Goal: Transaction & Acquisition: Purchase product/service

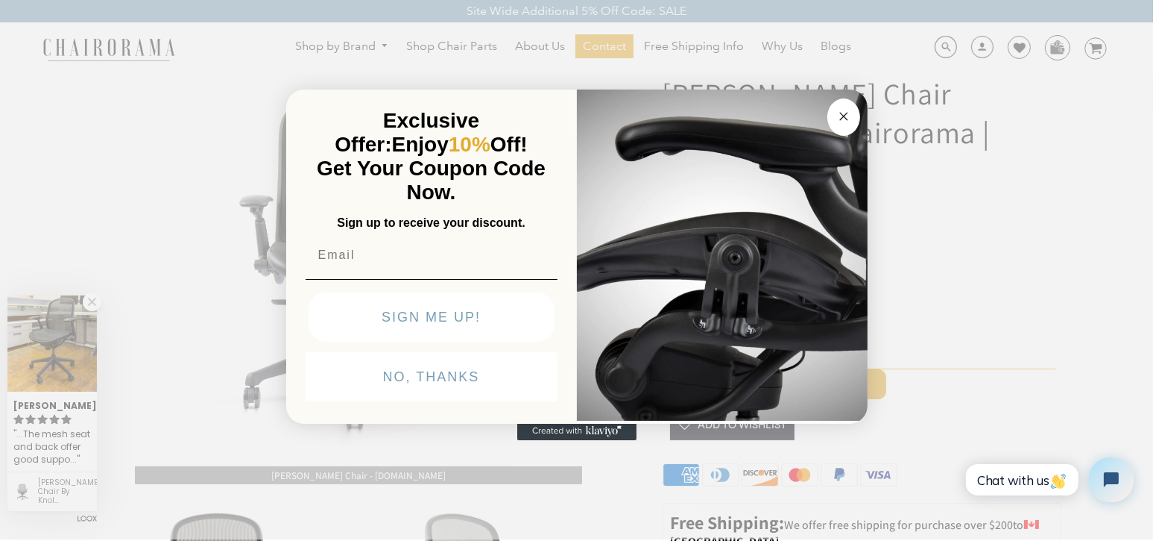
scroll to position [87, 0]
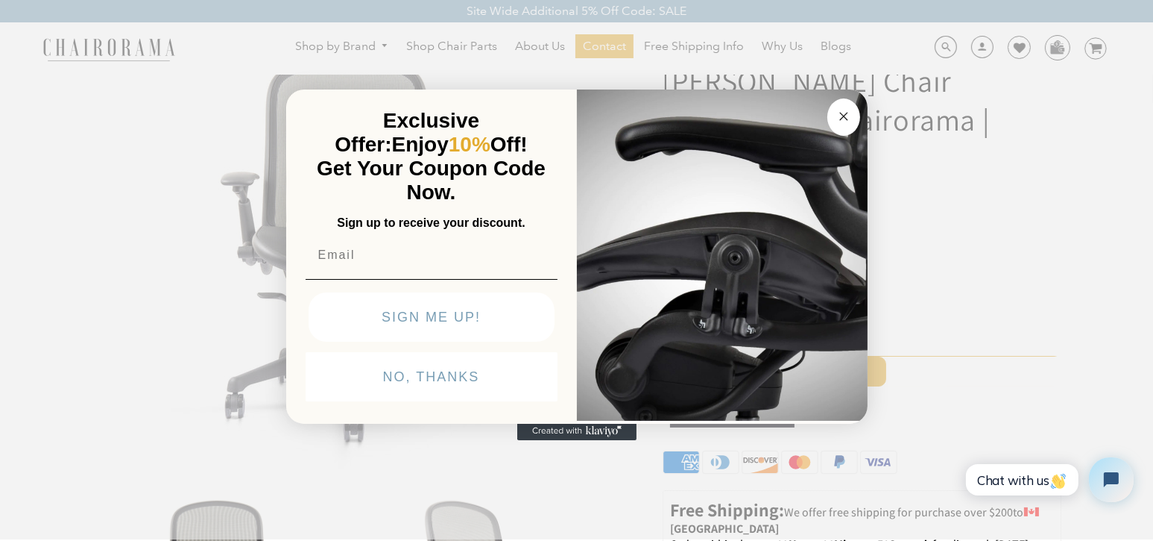
click at [927, 269] on div "Close dialog Exclusive Offer: Enjoy 10% Off! Get Your Coupon Code Now. Sign up …" at bounding box center [576, 269] width 1153 height 541
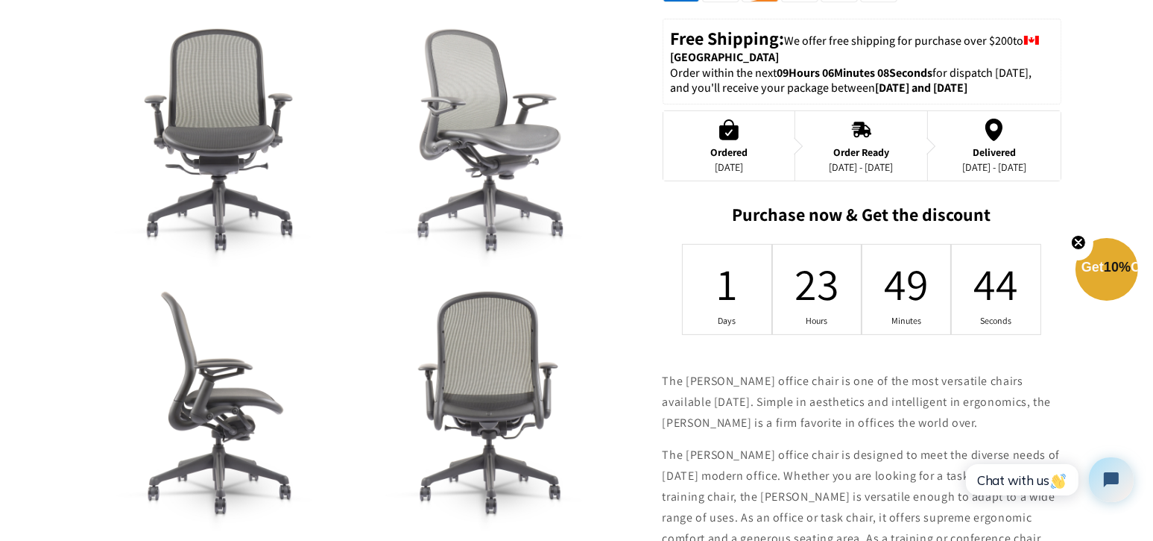
scroll to position [671, 0]
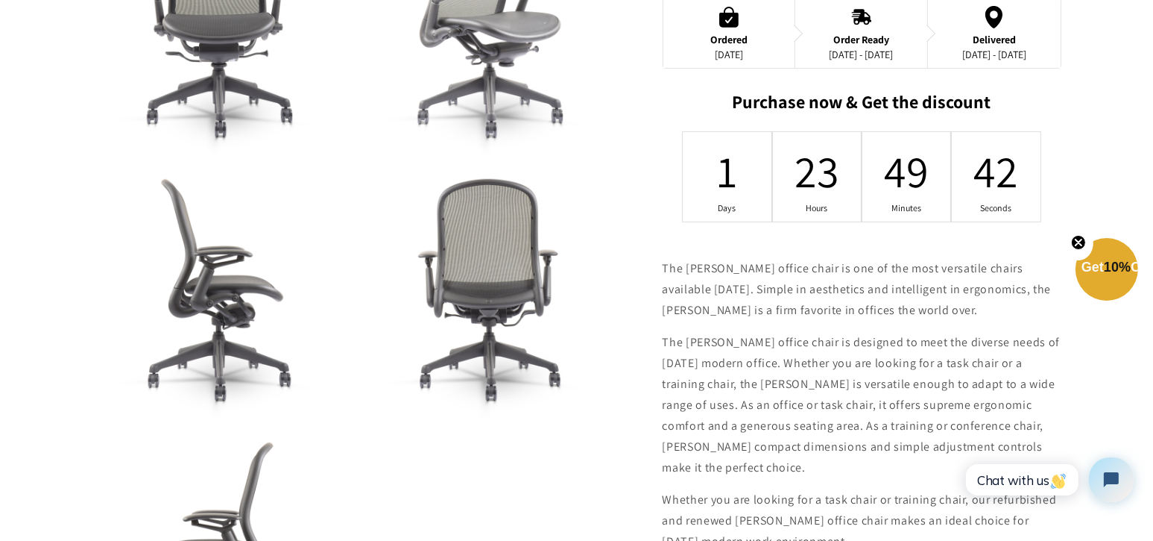
click at [476, 306] on img at bounding box center [494, 288] width 256 height 256
click at [515, 350] on img at bounding box center [494, 288] width 256 height 256
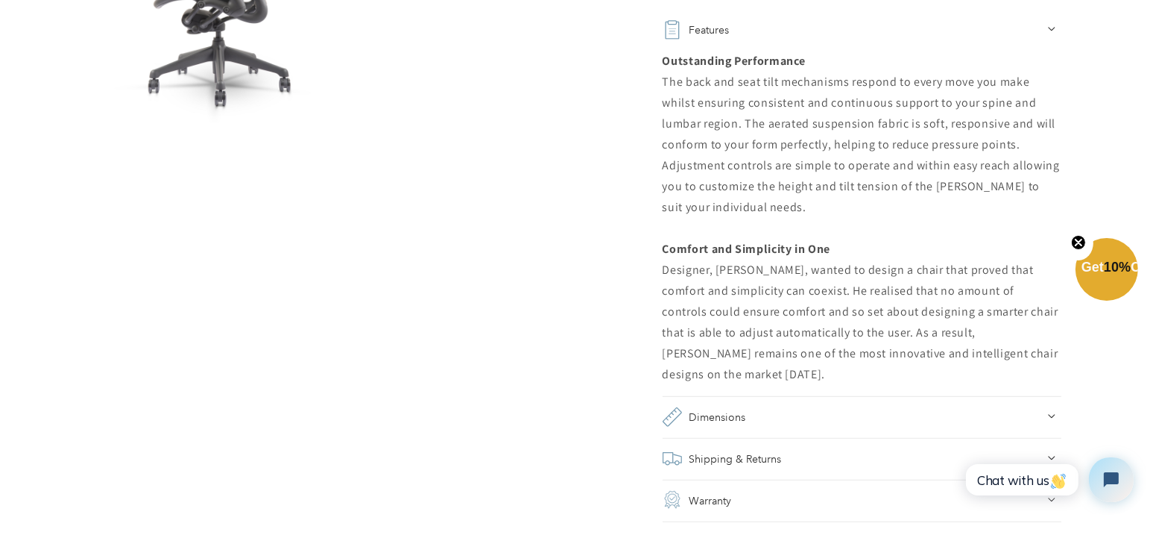
scroll to position [1267, 0]
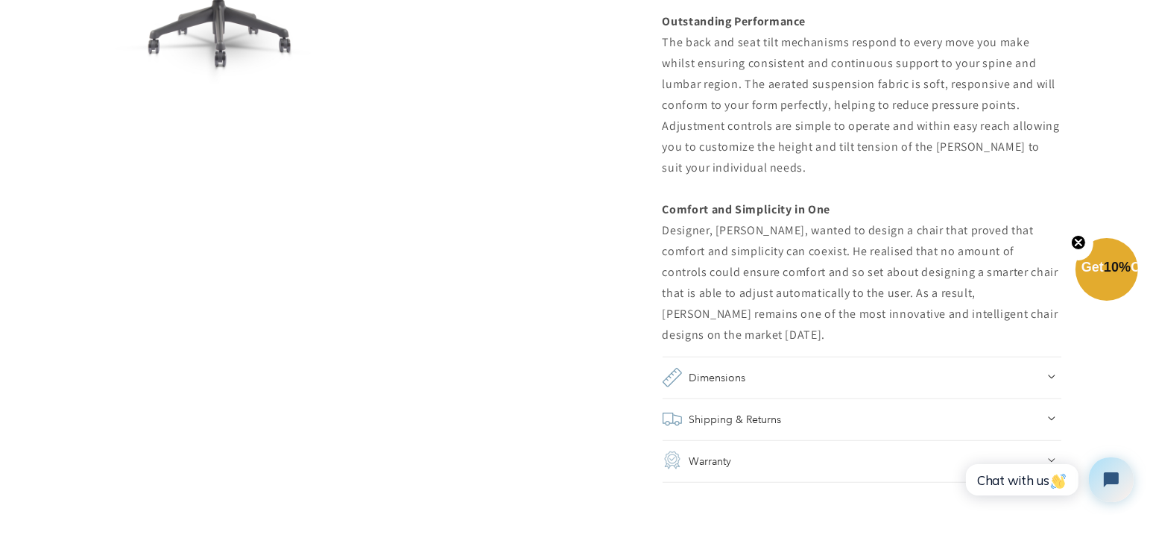
click at [942, 367] on div "Dimensions" at bounding box center [862, 377] width 399 height 21
click at [943, 367] on div "Dimensions" at bounding box center [862, 377] width 399 height 21
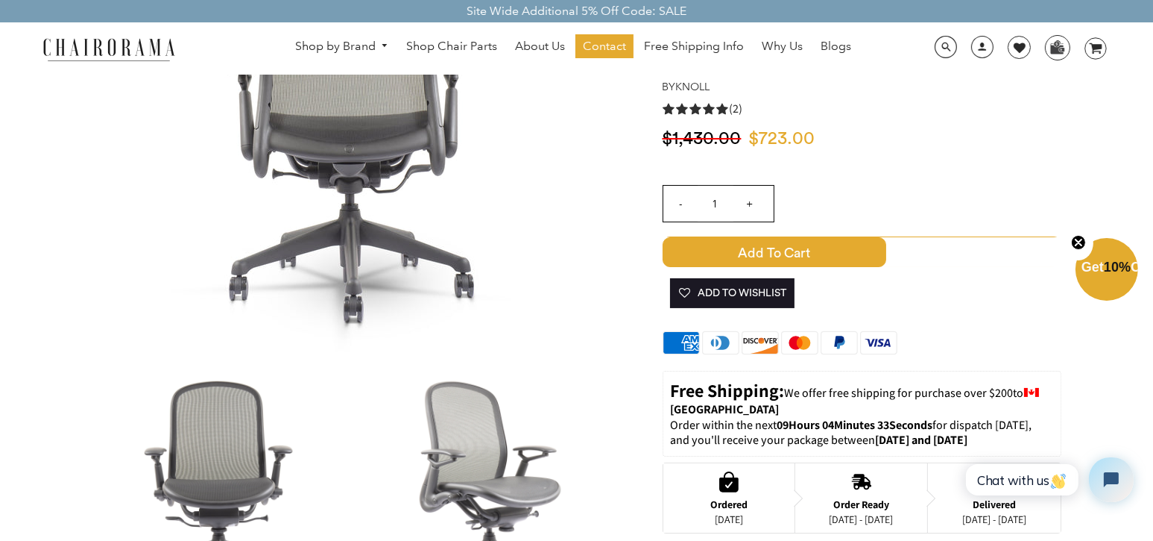
scroll to position [0, 0]
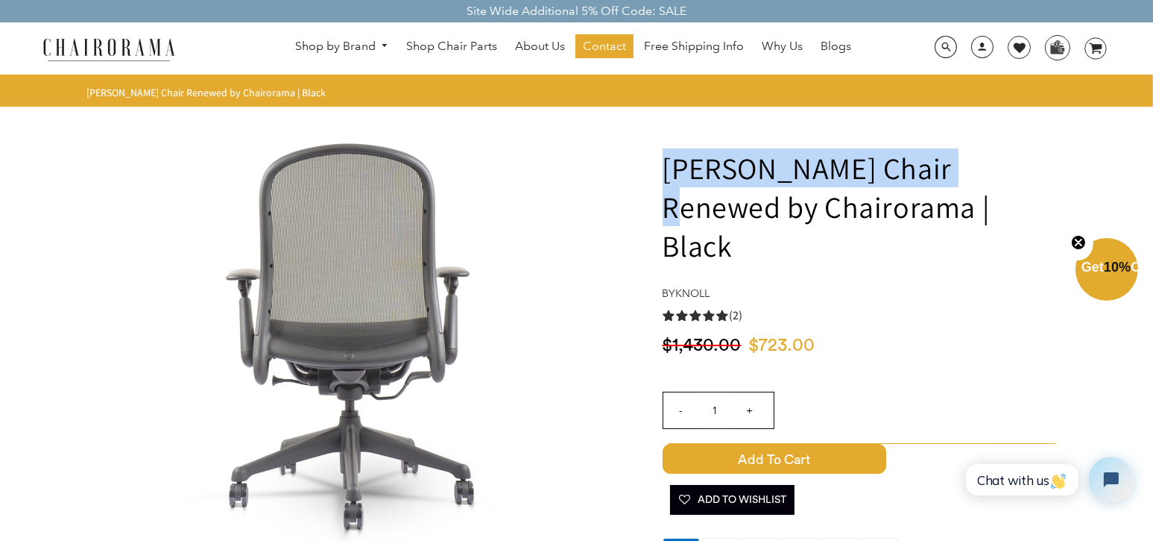
drag, startPoint x: 666, startPoint y: 178, endPoint x: 935, endPoint y: 182, distance: 269.2
copy h1 "[PERSON_NAME] Chair"
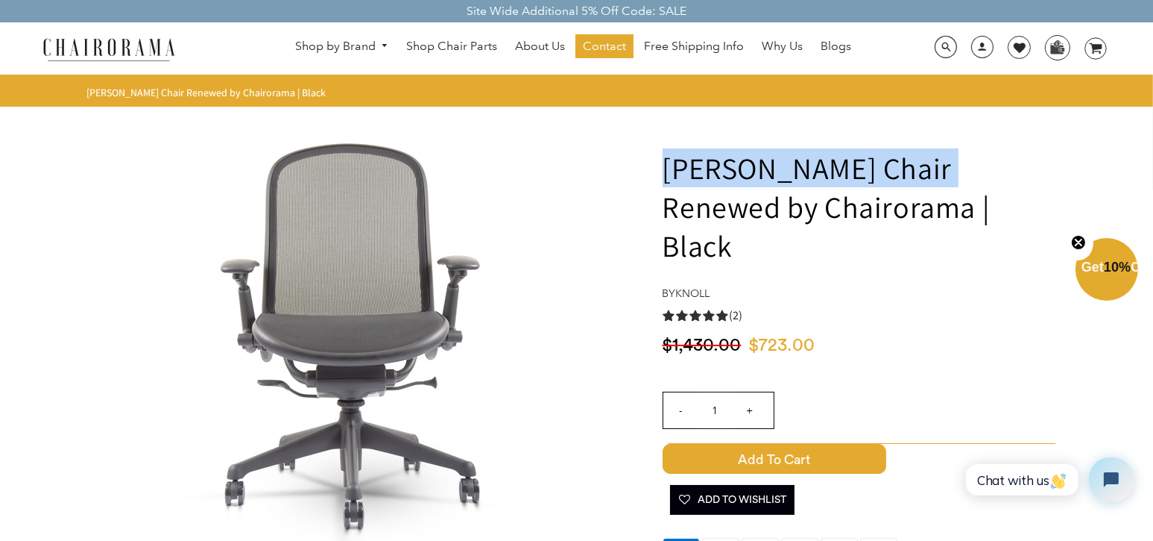
drag, startPoint x: 661, startPoint y: 168, endPoint x: 815, endPoint y: 188, distance: 155.5
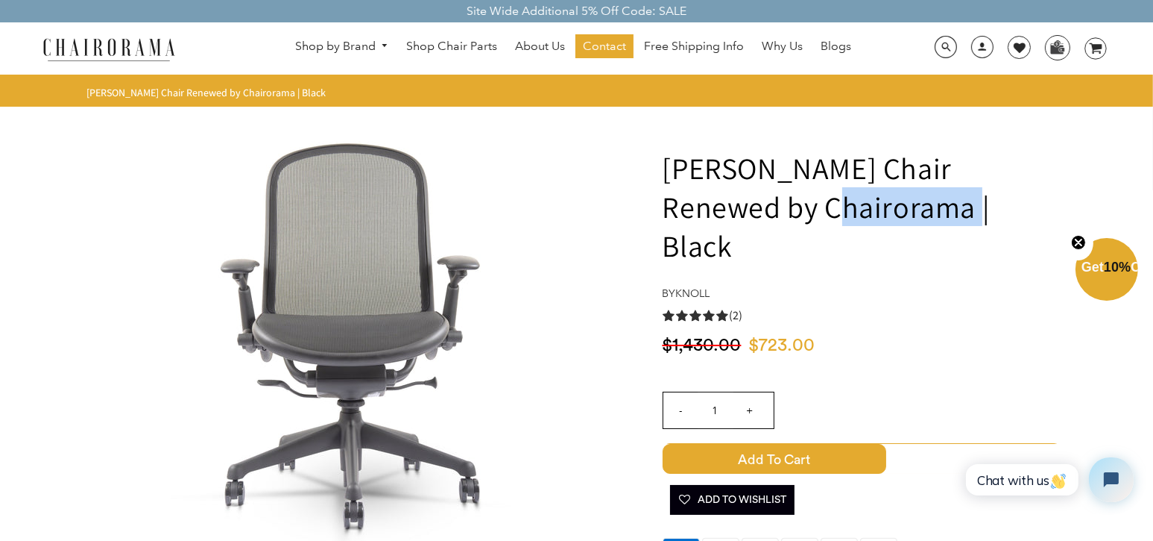
drag, startPoint x: 703, startPoint y: 214, endPoint x: 843, endPoint y: 215, distance: 140.2
click at [843, 215] on h1 "[PERSON_NAME] Chair Renewed by Chairorama | Black" at bounding box center [862, 206] width 399 height 116
